Goal: Information Seeking & Learning: Learn about a topic

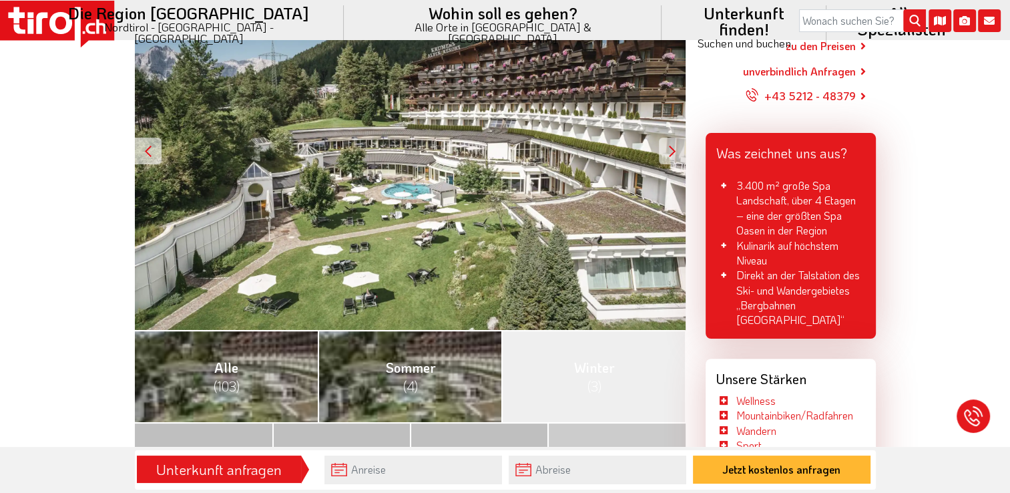
scroll to position [401, 0]
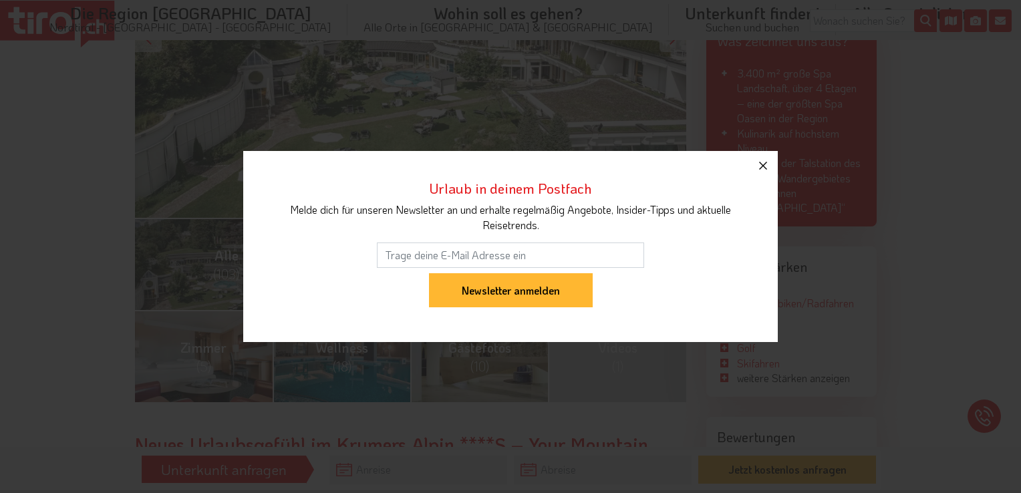
click at [765, 169] on icon "button" at bounding box center [763, 166] width 8 height 8
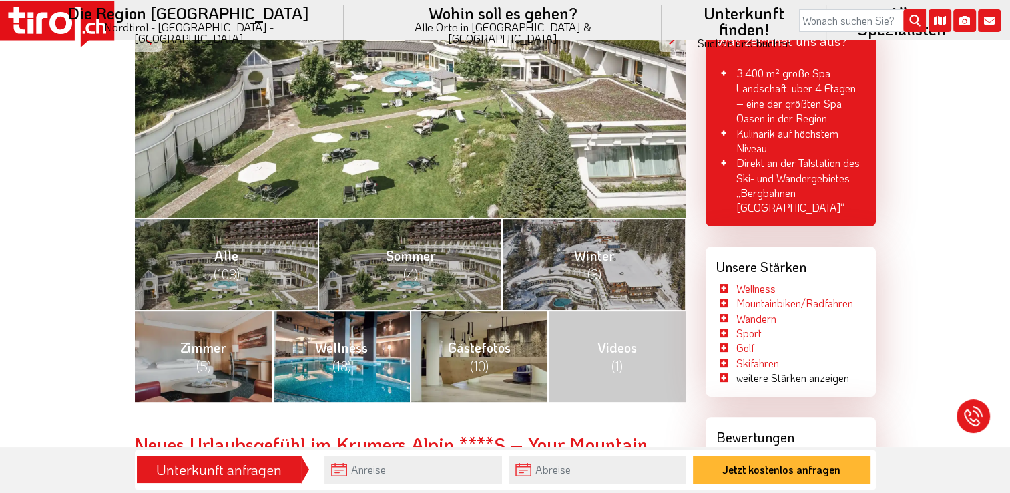
click at [386, 376] on link "Wellness (18)" at bounding box center [341, 356] width 138 height 92
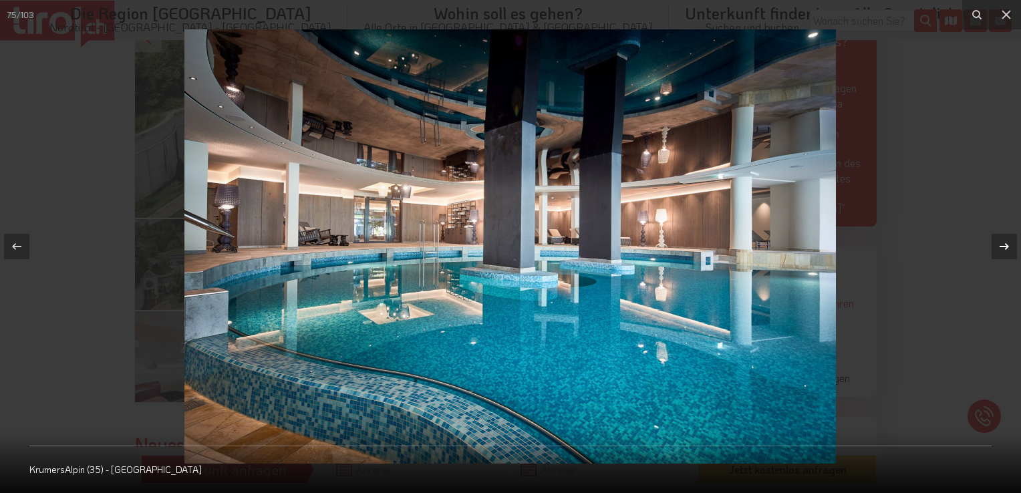
click at [999, 243] on icon at bounding box center [1004, 246] width 16 height 16
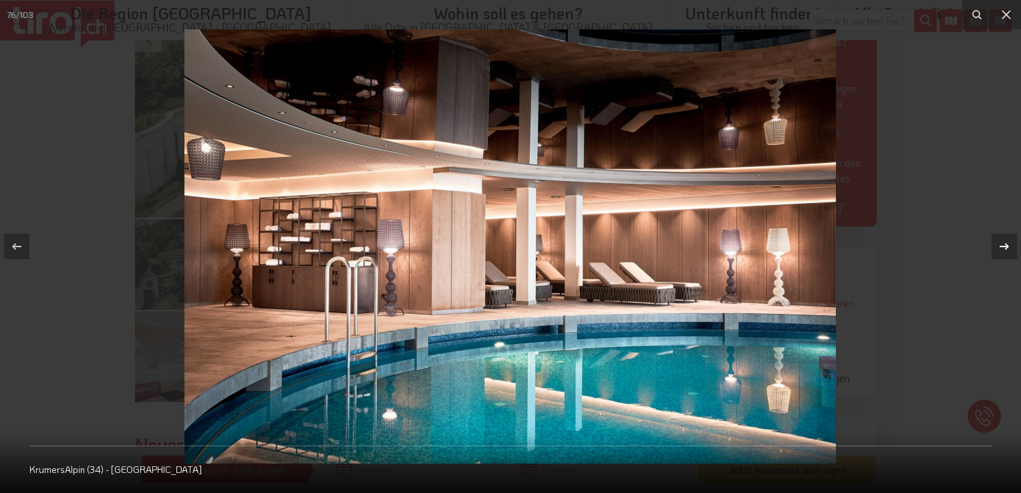
click at [999, 243] on icon at bounding box center [1004, 246] width 16 height 16
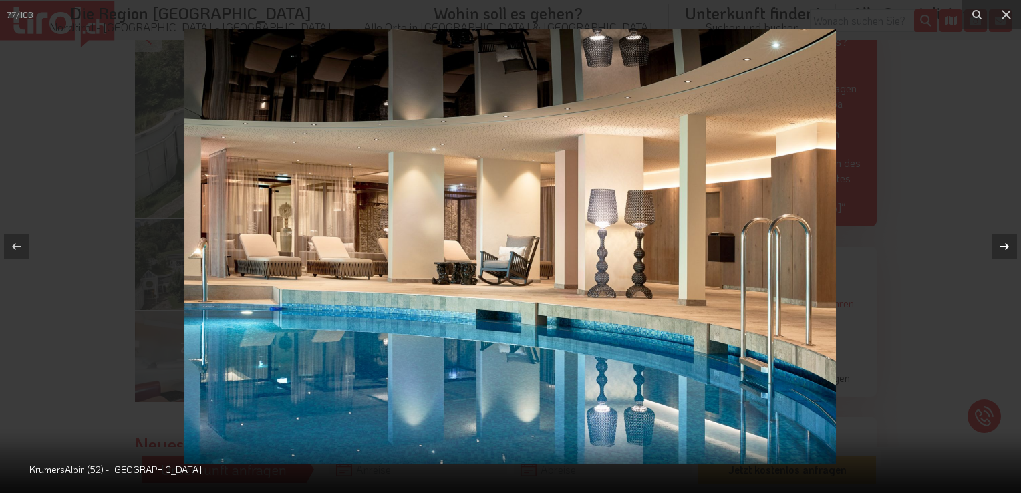
click at [999, 243] on icon at bounding box center [1004, 246] width 16 height 16
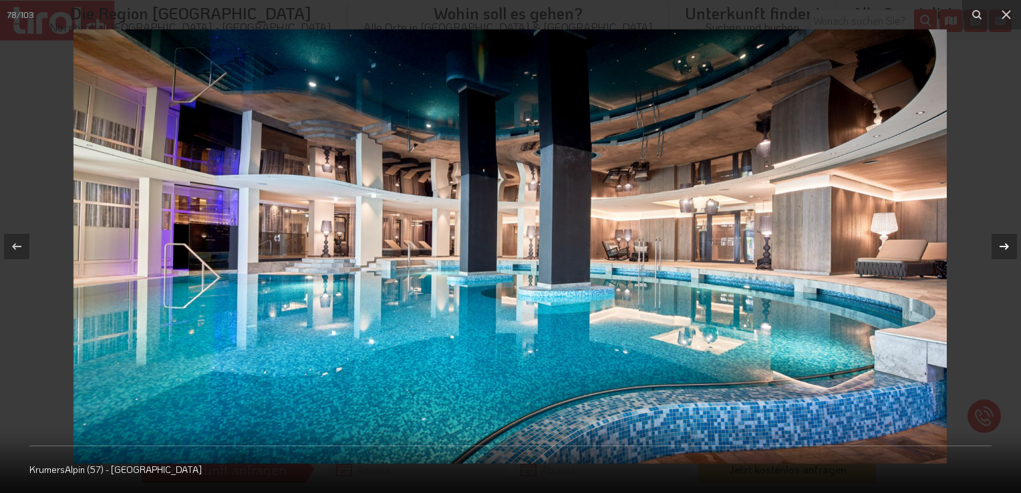
click at [999, 243] on icon at bounding box center [1004, 246] width 16 height 16
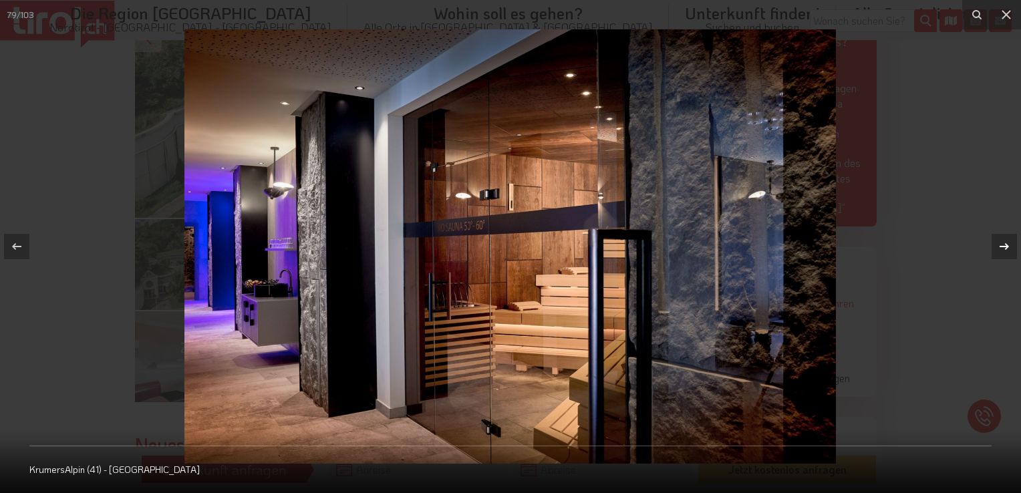
click at [999, 243] on icon at bounding box center [1004, 246] width 16 height 16
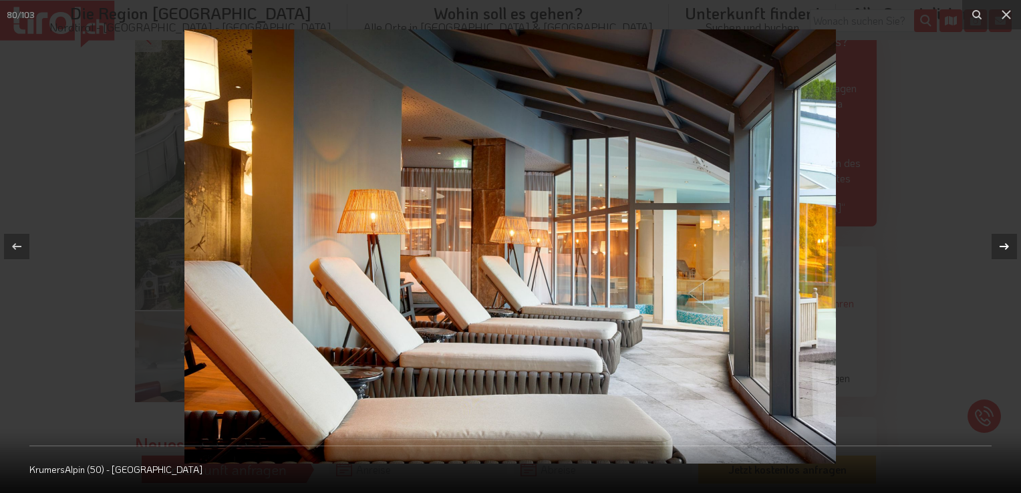
click at [999, 243] on icon at bounding box center [1004, 246] width 16 height 16
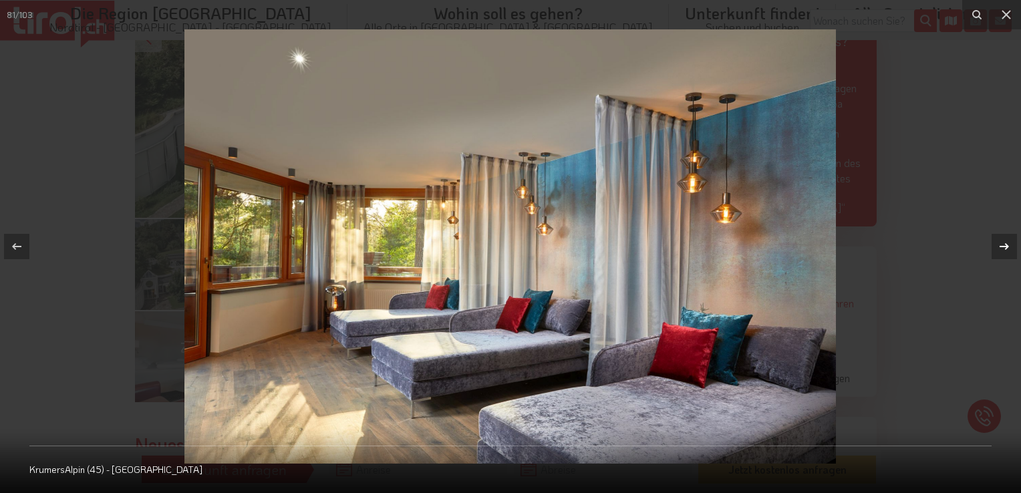
click at [999, 243] on icon at bounding box center [1004, 246] width 16 height 16
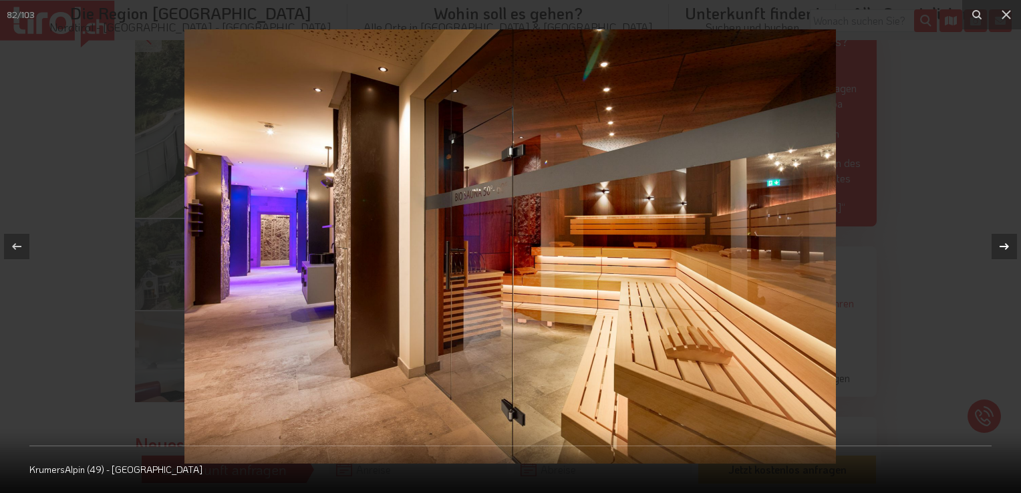
click at [999, 243] on icon at bounding box center [1004, 246] width 16 height 16
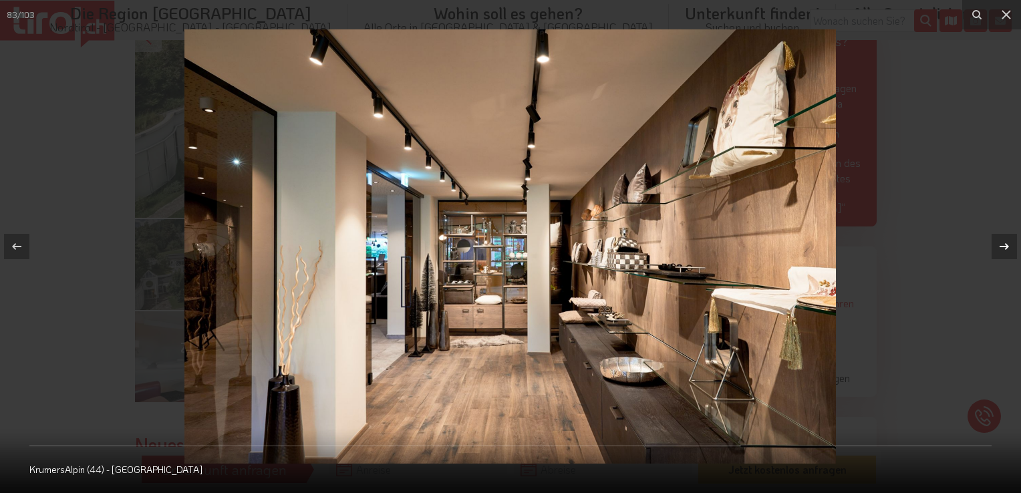
click at [999, 243] on icon at bounding box center [1004, 246] width 16 height 16
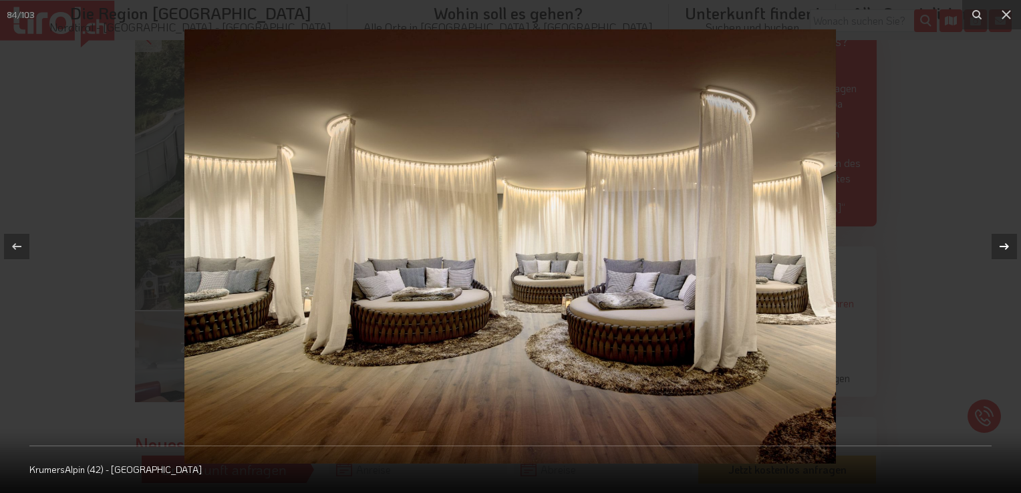
click at [999, 243] on icon at bounding box center [1004, 246] width 16 height 16
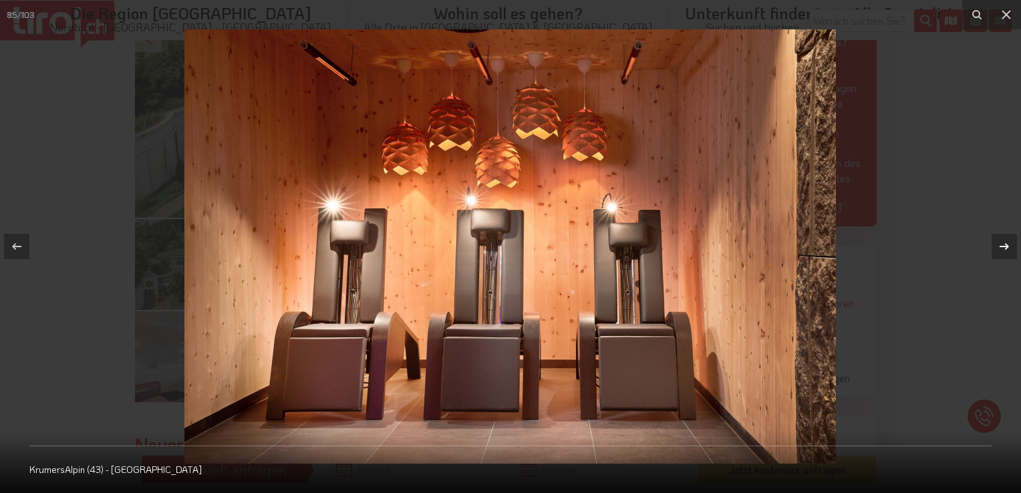
click at [994, 242] on div at bounding box center [1003, 246] width 25 height 25
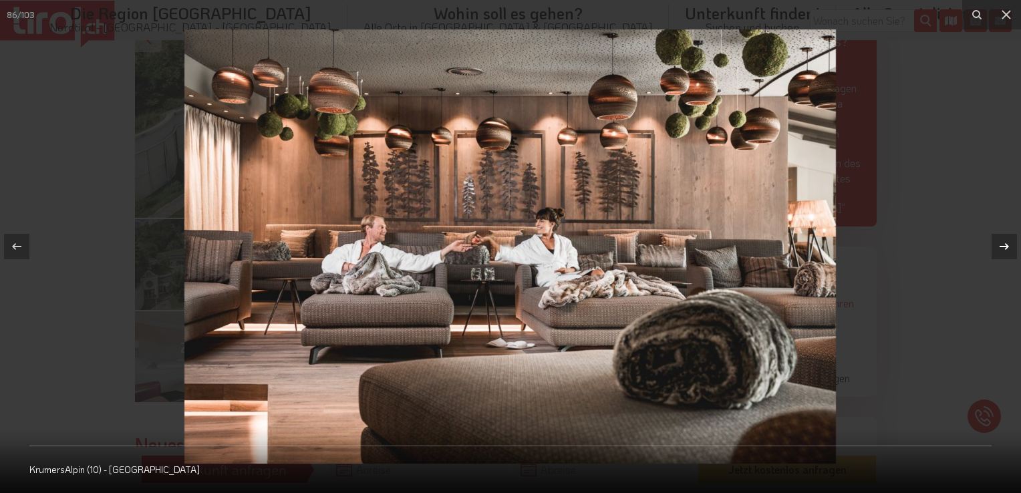
click at [994, 242] on div at bounding box center [1003, 246] width 25 height 25
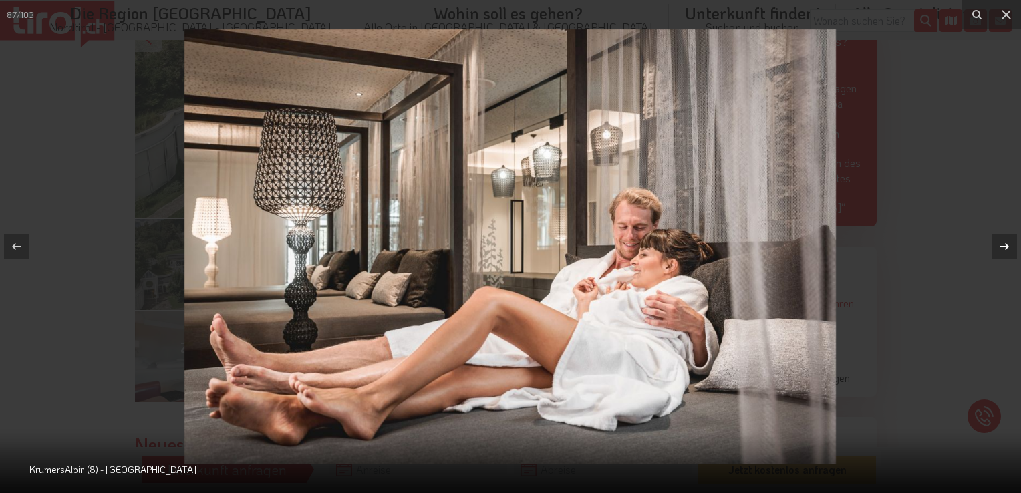
click at [994, 242] on div at bounding box center [1003, 246] width 25 height 25
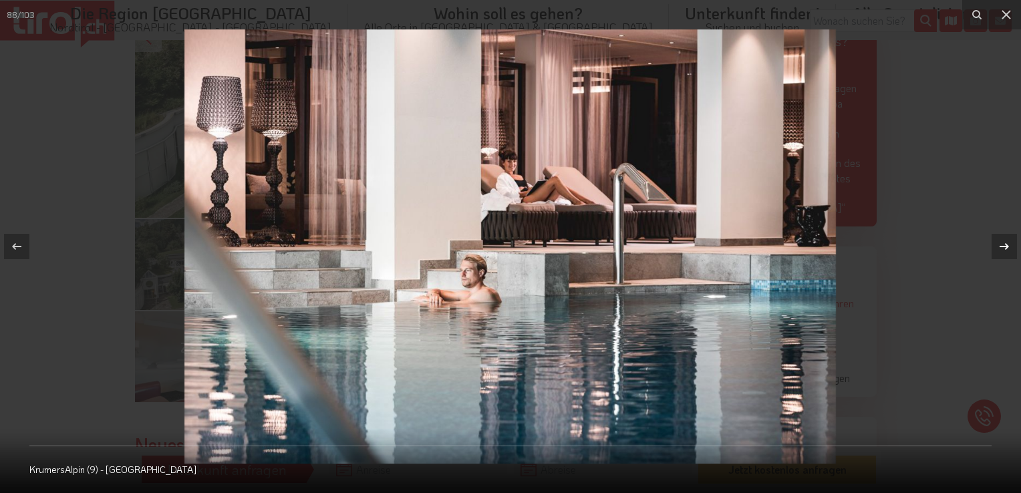
click at [994, 242] on div at bounding box center [1003, 246] width 25 height 25
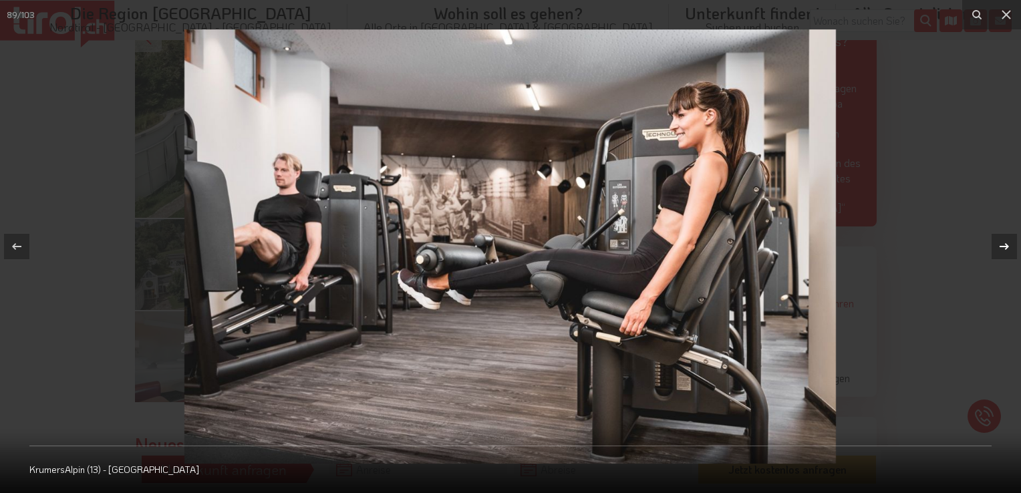
click at [994, 242] on div at bounding box center [1003, 246] width 25 height 25
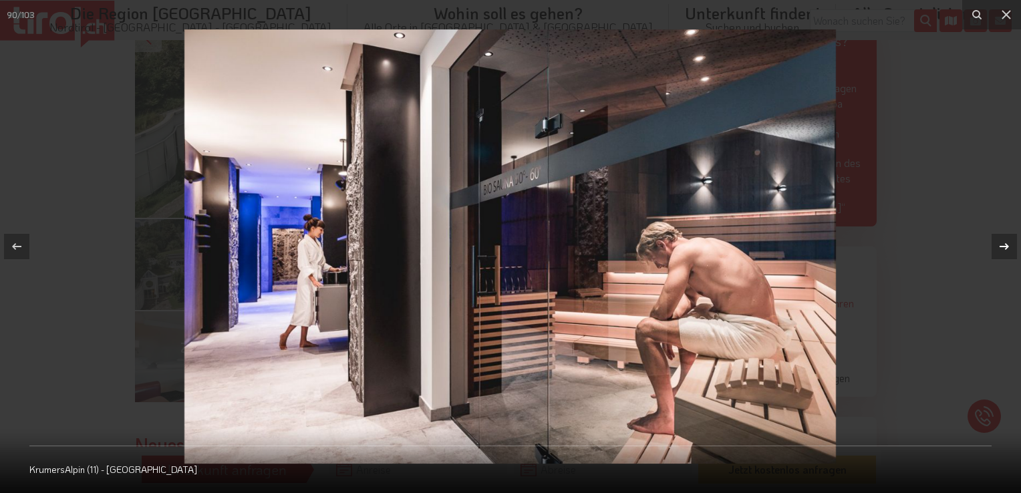
click at [994, 242] on div at bounding box center [1003, 246] width 25 height 25
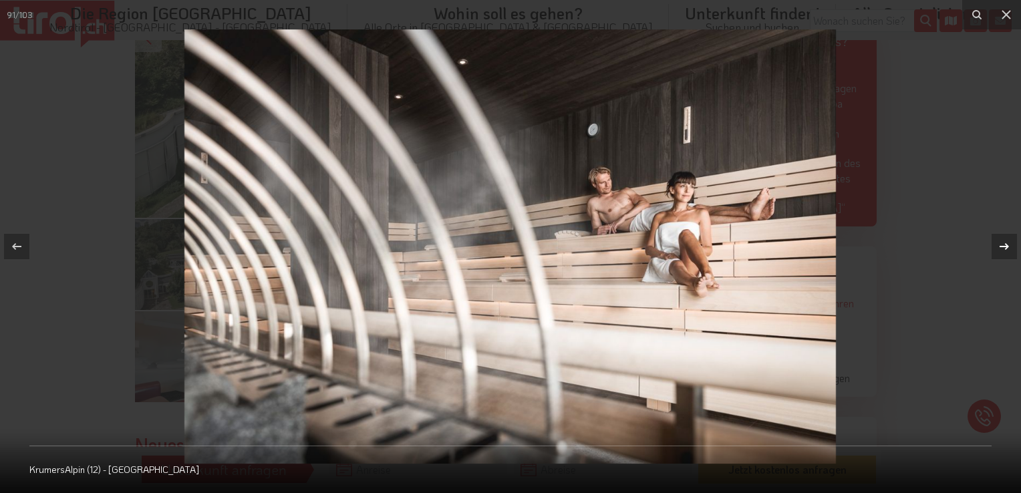
click at [994, 242] on div at bounding box center [1003, 246] width 25 height 25
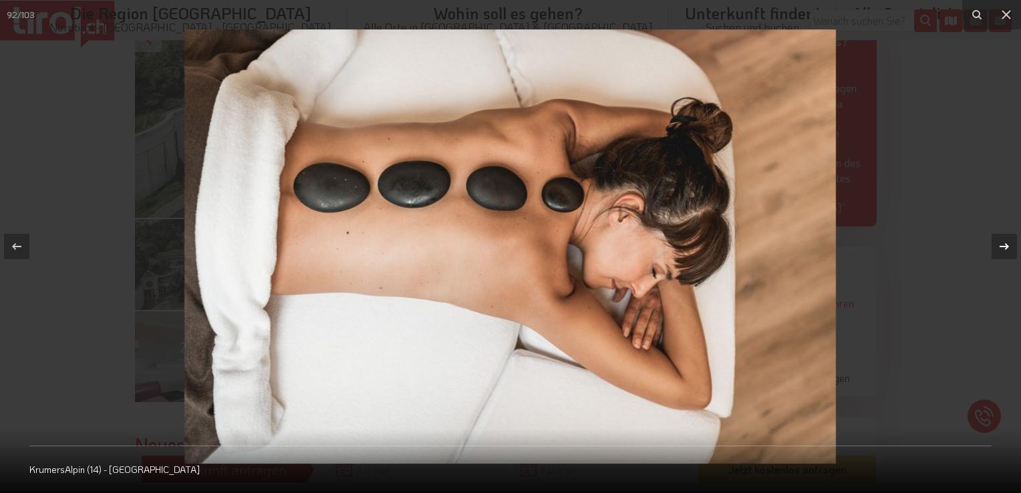
click at [994, 242] on div at bounding box center [1003, 246] width 25 height 25
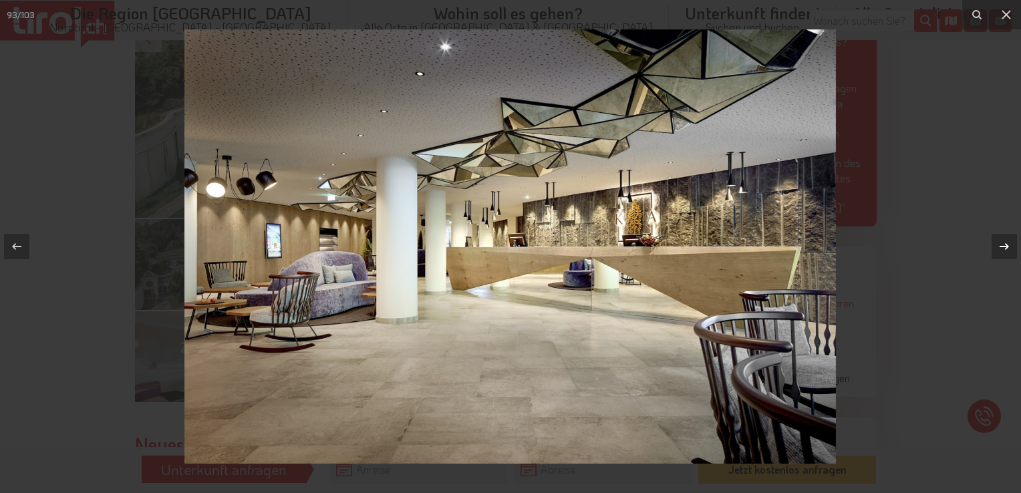
click at [994, 242] on div at bounding box center [1003, 246] width 25 height 25
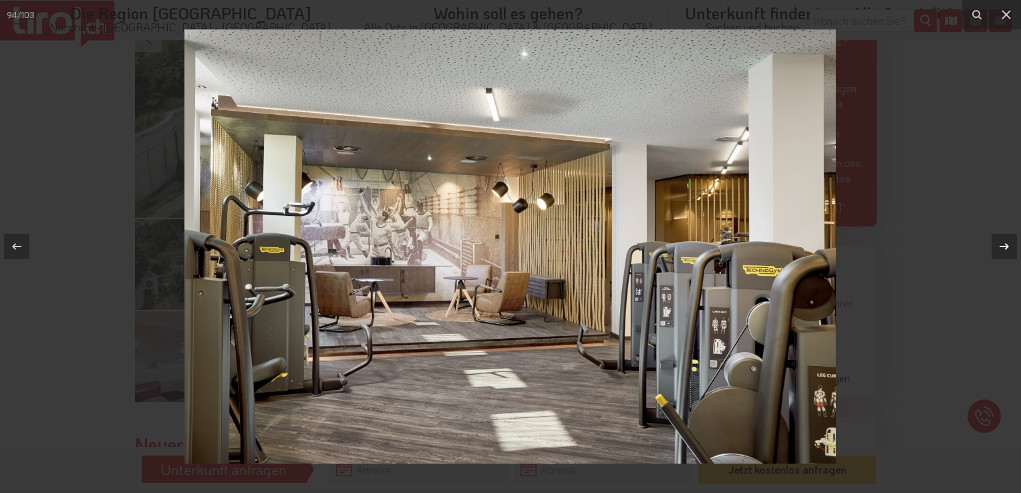
click at [994, 242] on div at bounding box center [1003, 246] width 25 height 25
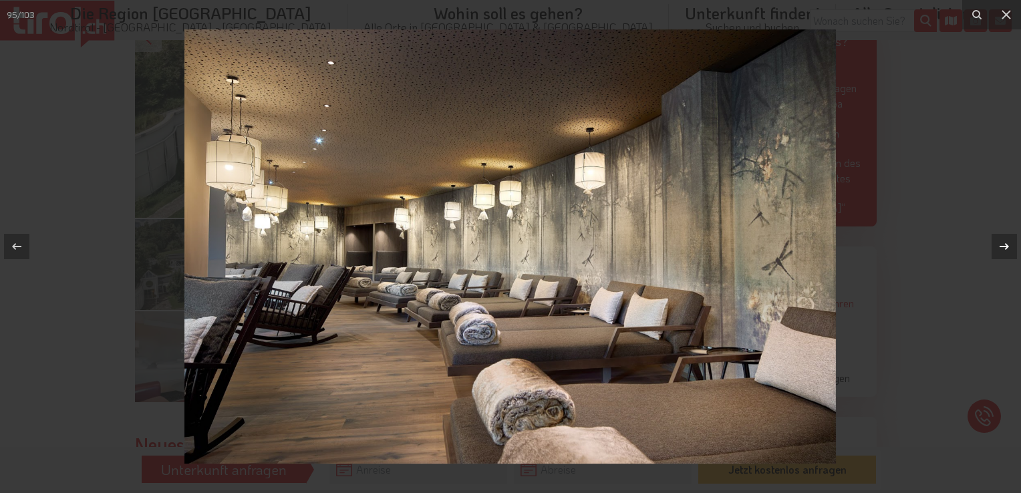
click at [994, 242] on div at bounding box center [1003, 246] width 25 height 25
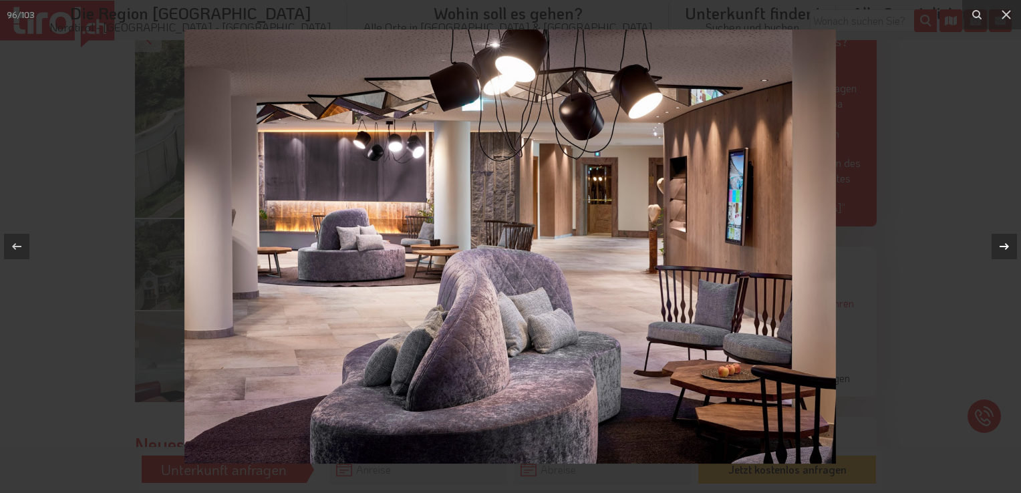
click at [994, 242] on div at bounding box center [1003, 246] width 25 height 25
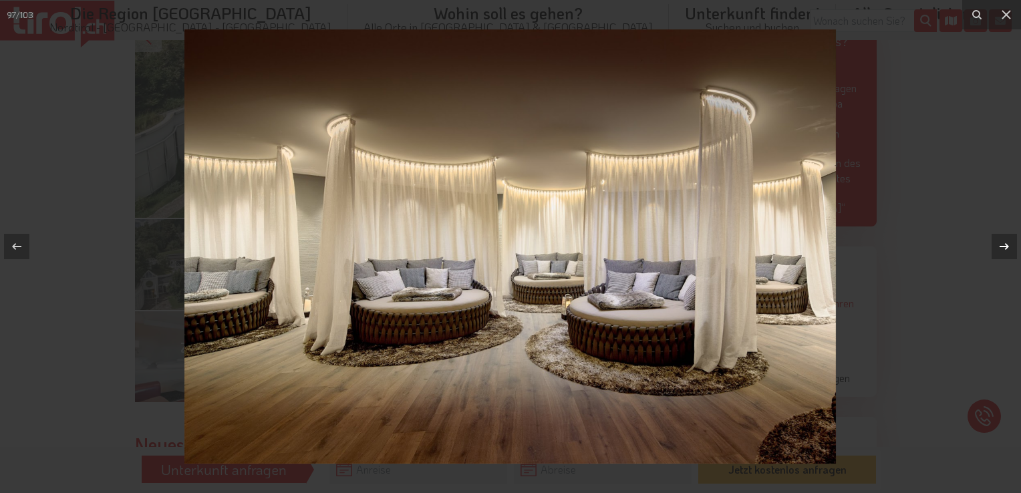
click at [994, 242] on div at bounding box center [1003, 246] width 25 height 25
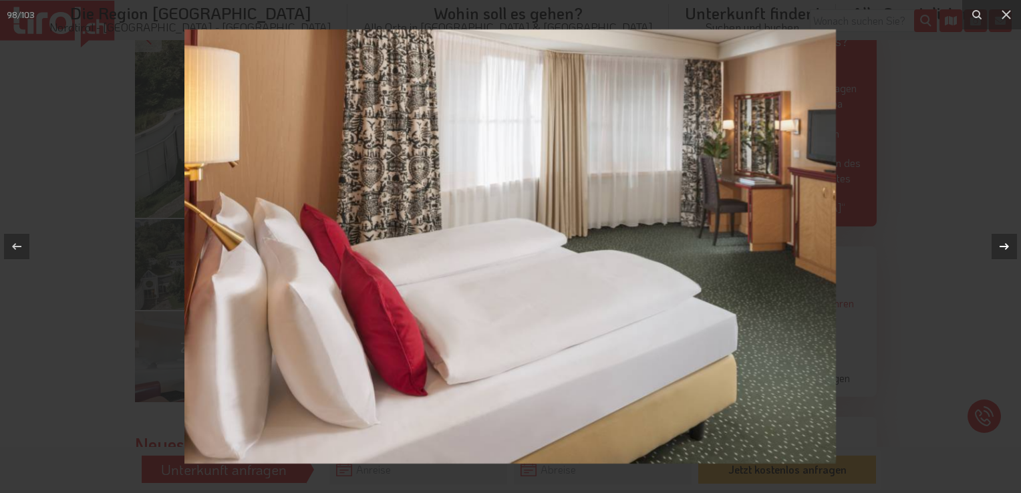
click at [994, 242] on div at bounding box center [1003, 246] width 25 height 25
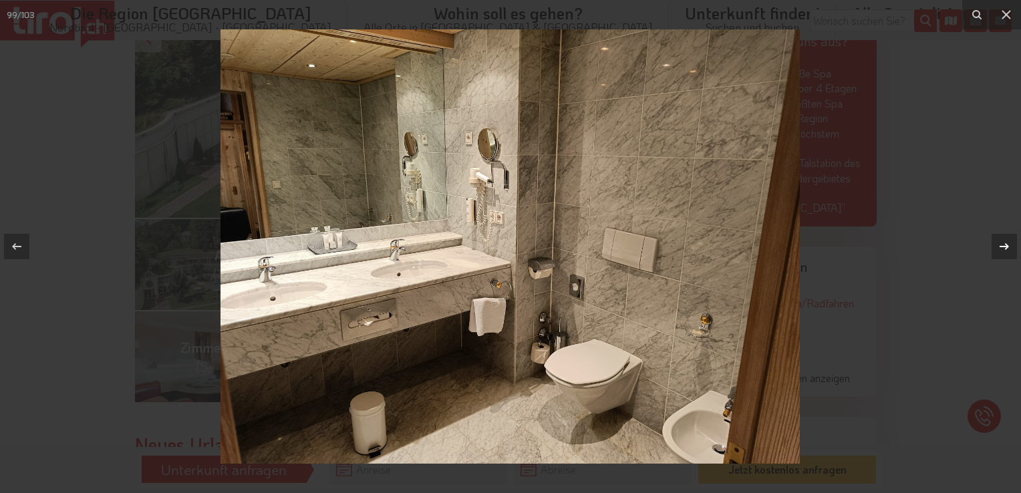
click at [994, 242] on div at bounding box center [1003, 246] width 25 height 25
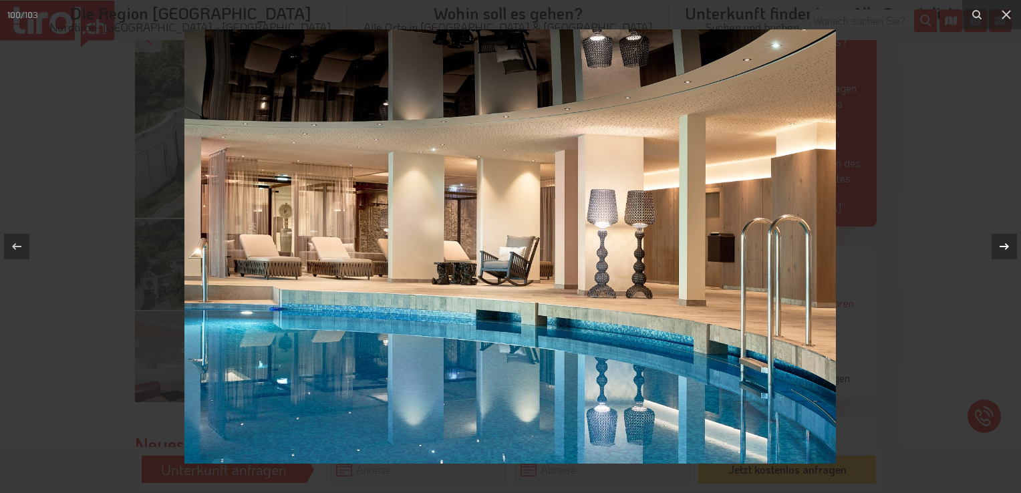
click at [994, 242] on div at bounding box center [1003, 246] width 25 height 25
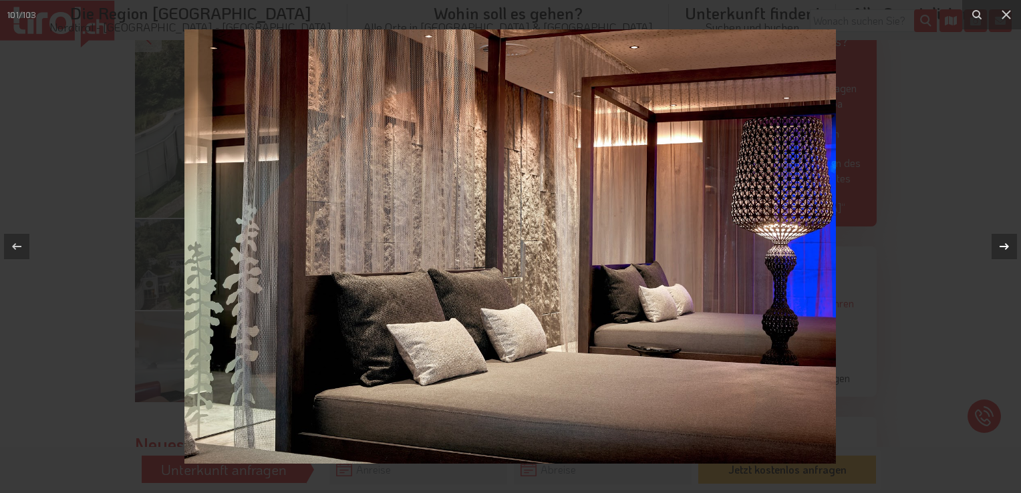
click at [994, 242] on div at bounding box center [1003, 246] width 25 height 25
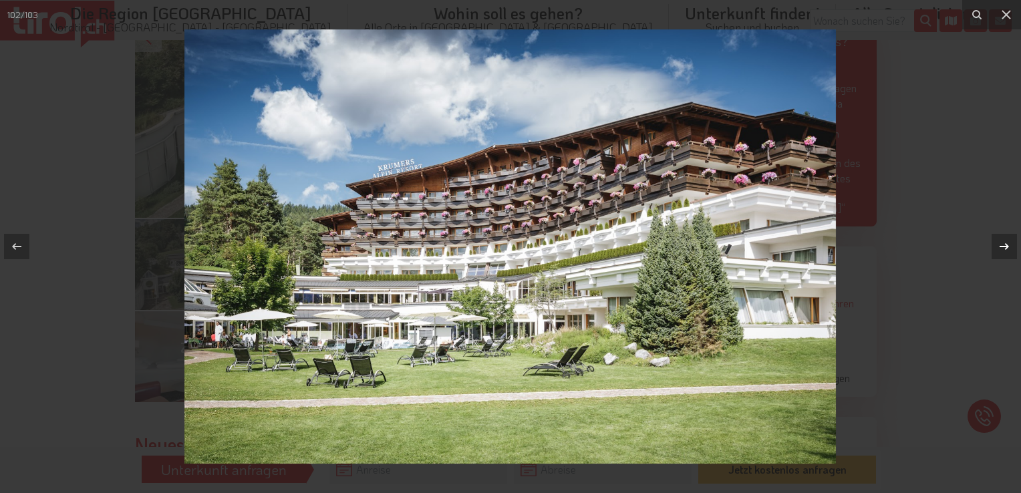
click at [994, 242] on div at bounding box center [1003, 246] width 25 height 25
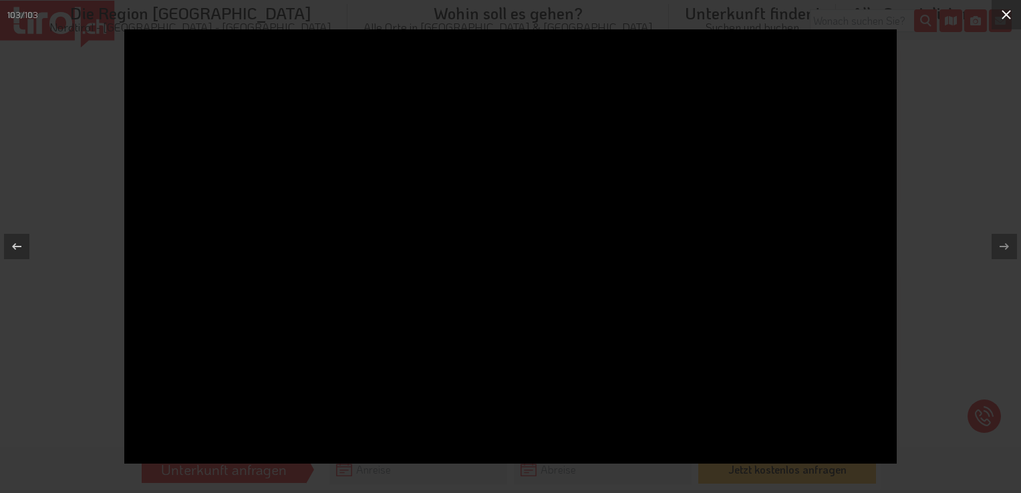
click at [1004, 16] on icon at bounding box center [1005, 14] width 9 height 9
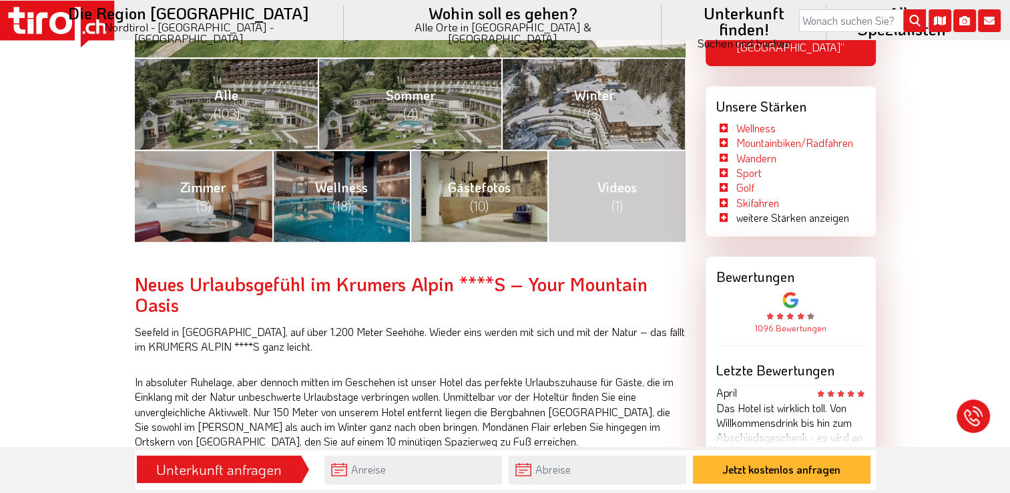
scroll to position [601, 0]
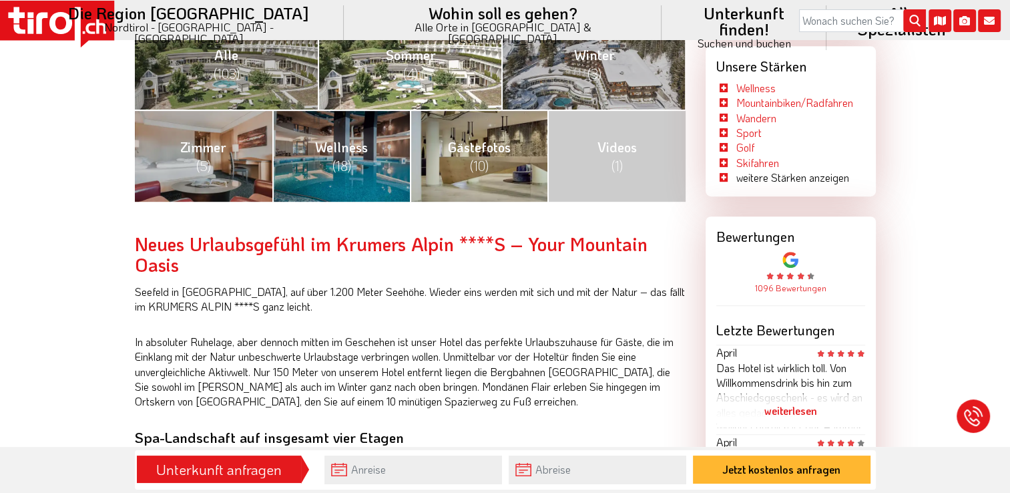
click at [459, 54] on link "[PERSON_NAME] (4)" at bounding box center [410, 63] width 184 height 92
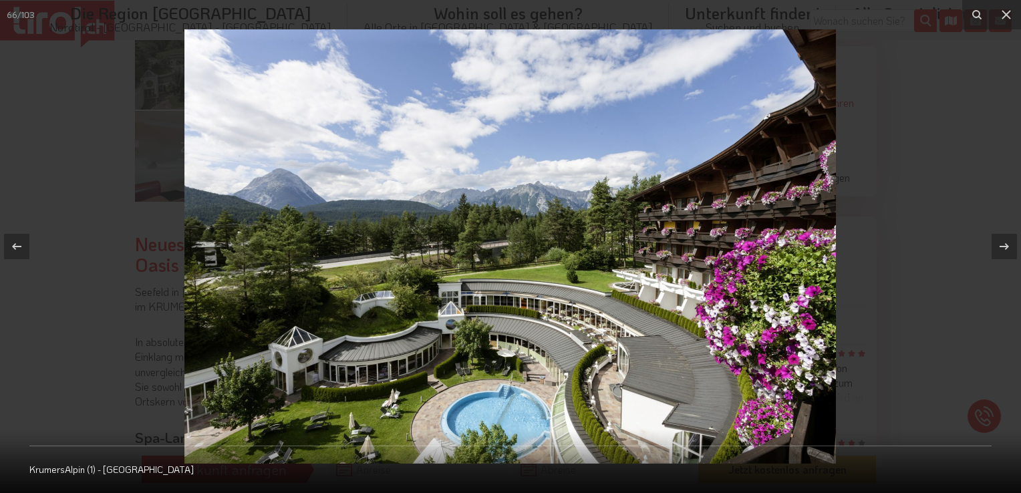
click at [516, 399] on img at bounding box center [509, 246] width 651 height 434
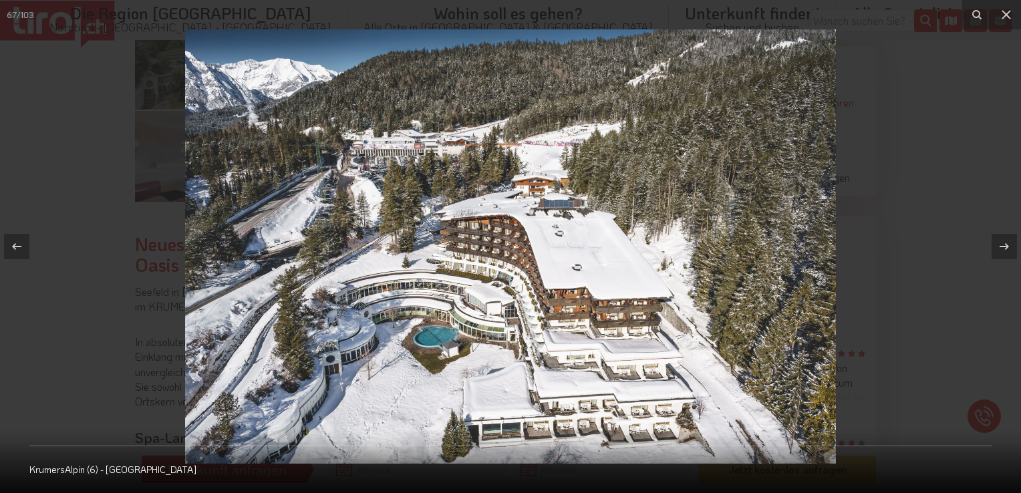
click at [536, 369] on img at bounding box center [510, 246] width 651 height 434
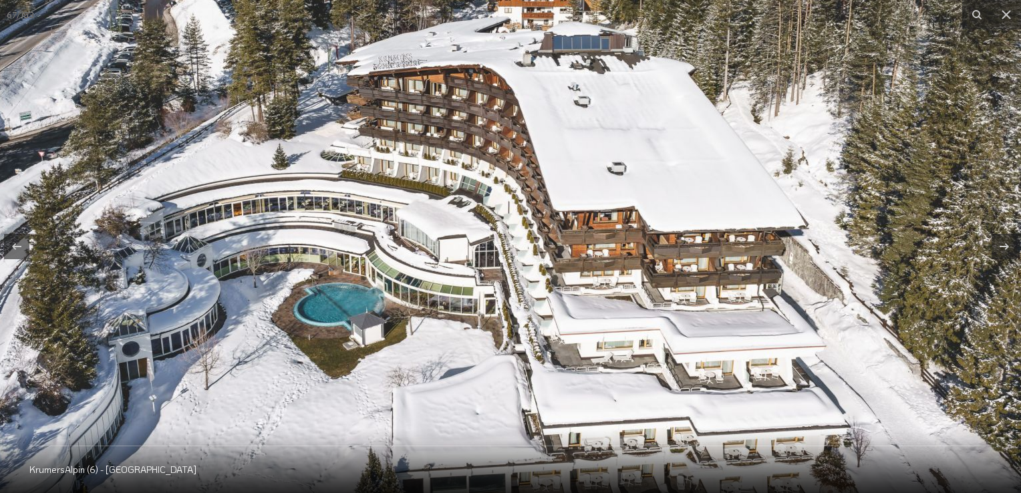
click at [536, 369] on img at bounding box center [485, 127] width 1282 height 856
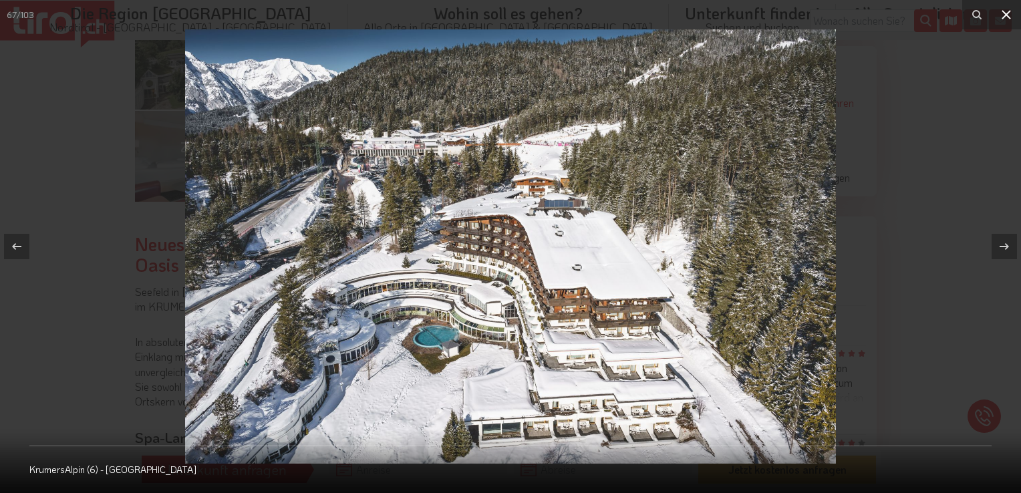
click at [1010, 12] on icon at bounding box center [1006, 15] width 16 height 16
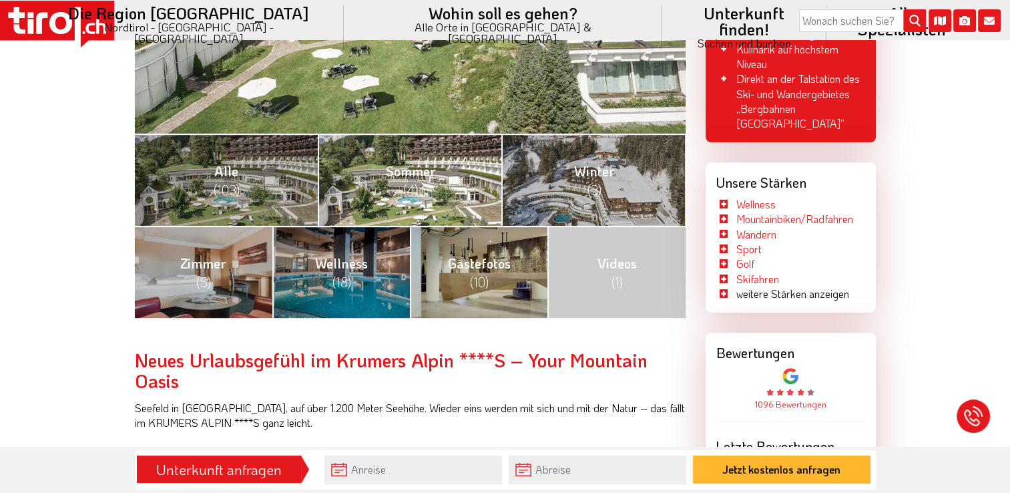
scroll to position [468, 0]
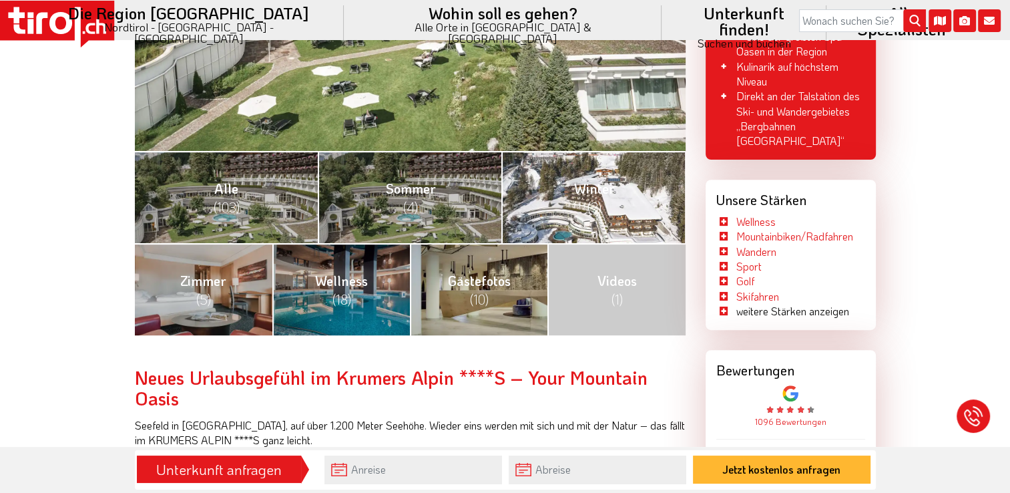
click at [521, 198] on link "Winter (3)" at bounding box center [594, 197] width 184 height 92
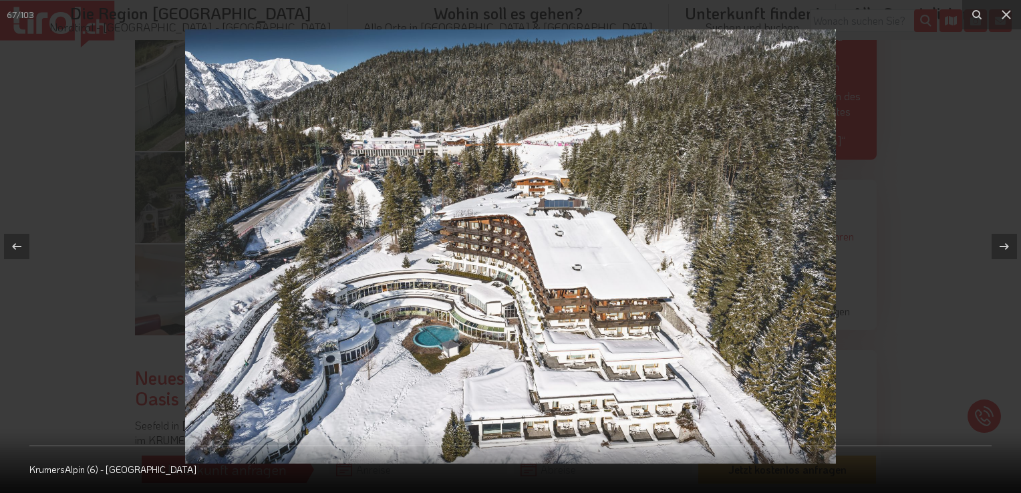
click at [455, 345] on img at bounding box center [510, 246] width 651 height 434
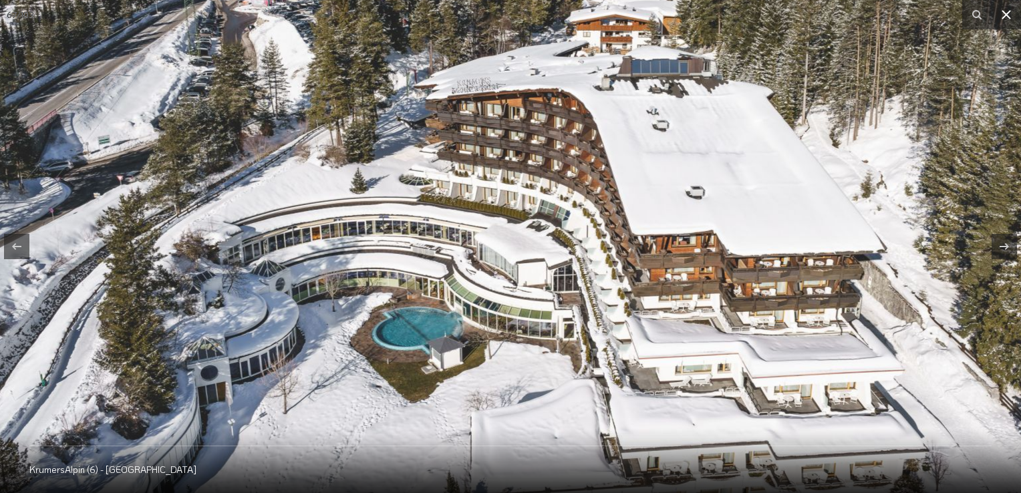
click at [1004, 9] on icon at bounding box center [1006, 15] width 16 height 16
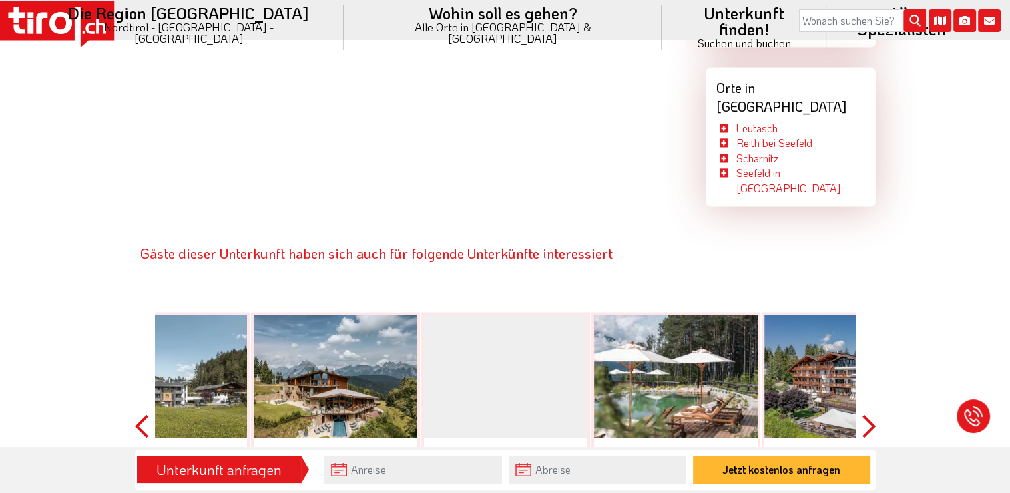
scroll to position [2204, 0]
